Goal: Task Accomplishment & Management: Use online tool/utility

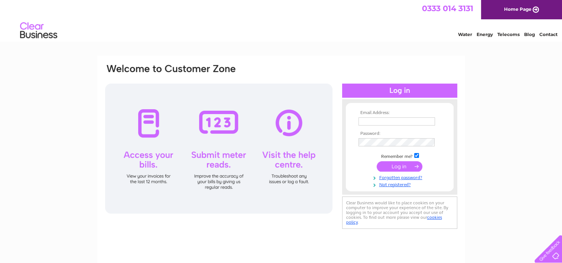
click at [393, 123] on input "text" at bounding box center [396, 121] width 77 height 8
type input "[PERSON_NAME][EMAIL_ADDRESS][DOMAIN_NAME]"
click at [397, 165] on input "submit" at bounding box center [400, 166] width 46 height 10
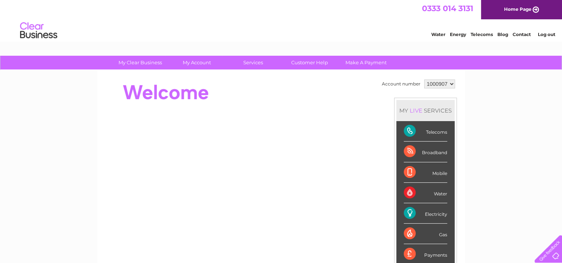
click at [422, 210] on div "Electricity" at bounding box center [425, 213] width 43 height 20
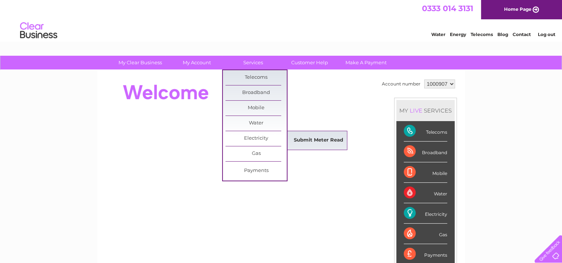
click at [306, 138] on link "Submit Meter Read" at bounding box center [318, 140] width 61 height 15
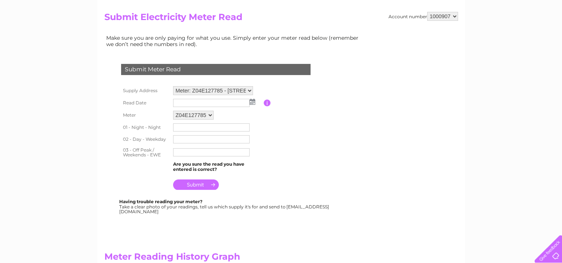
scroll to position [74, 0]
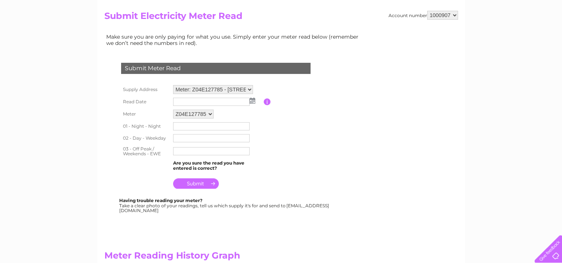
click at [250, 98] on img at bounding box center [253, 101] width 6 height 6
